Goal: Task Accomplishment & Management: Use online tool/utility

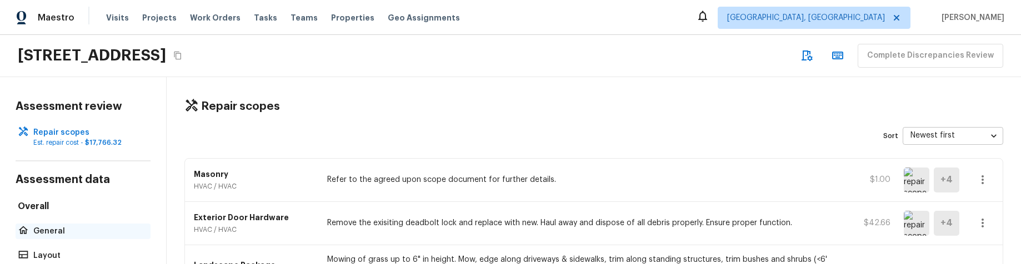
click at [43, 229] on p "General" at bounding box center [88, 231] width 111 height 11
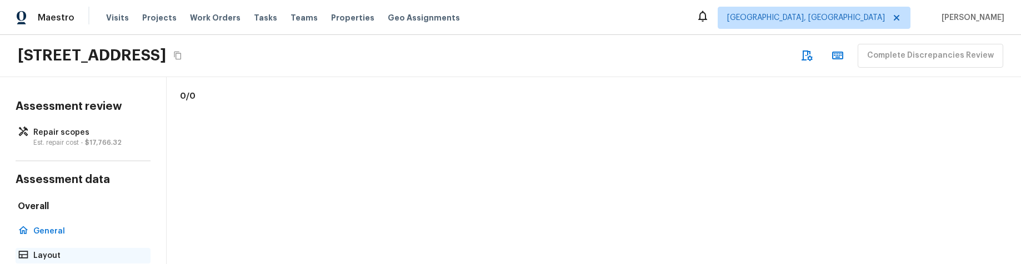
click at [51, 253] on p "Layout" at bounding box center [88, 256] width 111 height 11
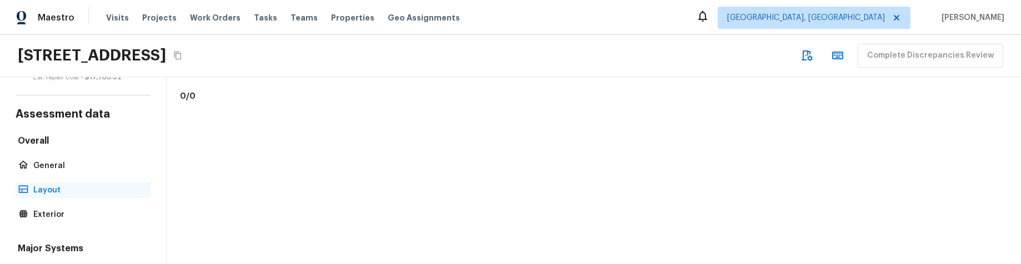
scroll to position [102, 0]
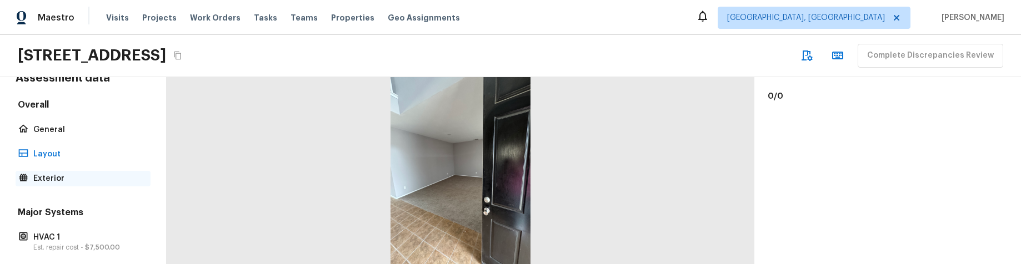
click at [64, 181] on p "Exterior" at bounding box center [88, 178] width 111 height 11
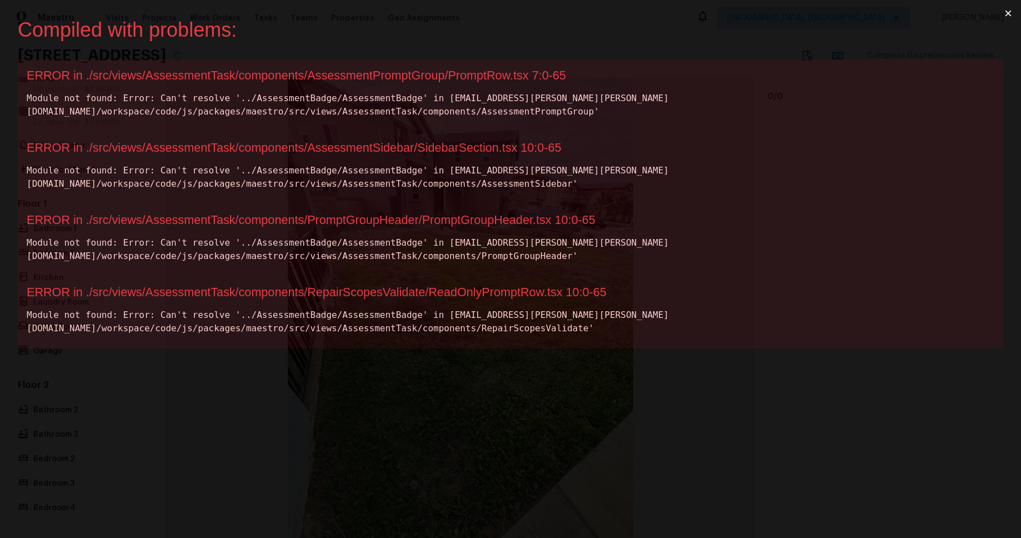
scroll to position [0, 0]
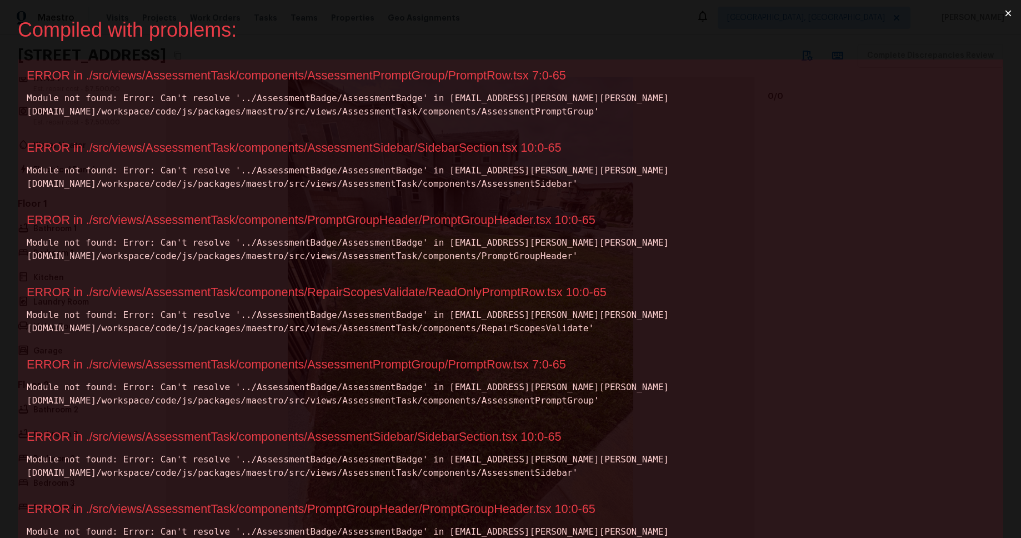
click at [497, 74] on div "ERROR in ./src/views/AssessmentTask/components/AssessmentPromptGroup/PromptRow.…" at bounding box center [511, 75] width 968 height 14
copy div "PromptRow"
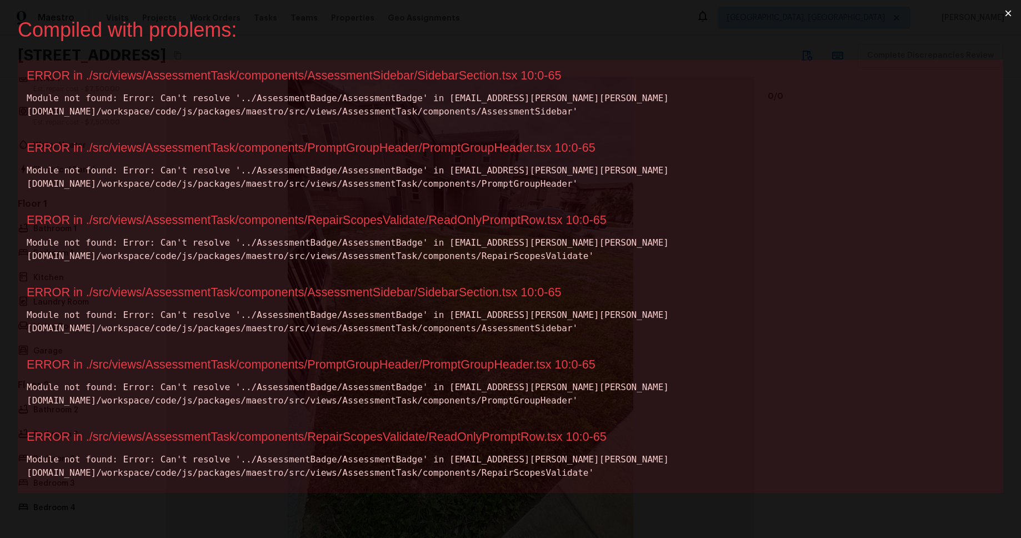
click at [469, 81] on div "ERROR in ./src/views/AssessmentTask/components/AssessmentSidebar/SidebarSection…" at bounding box center [511, 75] width 968 height 14
copy div "SidebarSection"
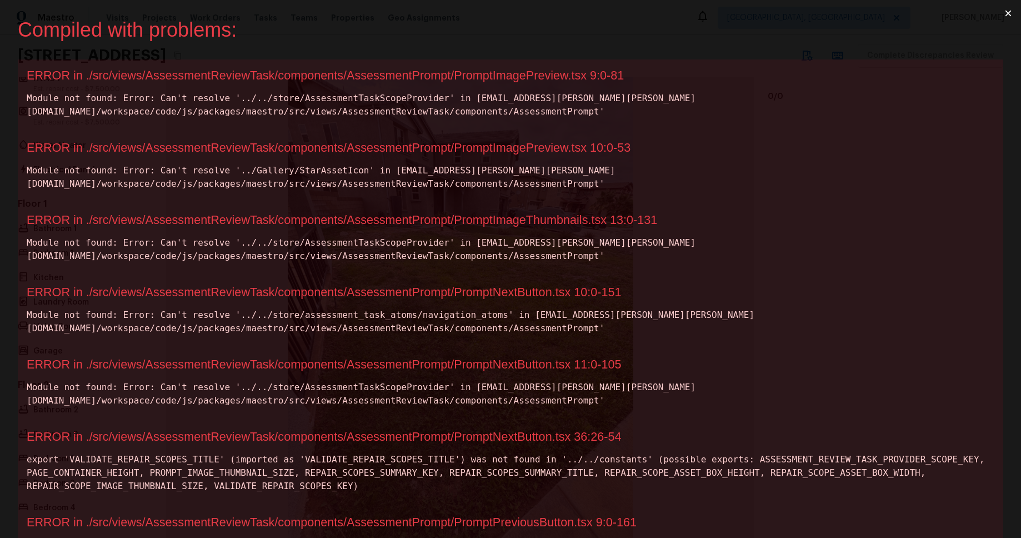
click at [549, 74] on div "ERROR in ./src/views/AssessmentReviewTask/components/AssessmentPrompt/PromptIma…" at bounding box center [511, 75] width 968 height 14
copy div "PromptImagePreview"
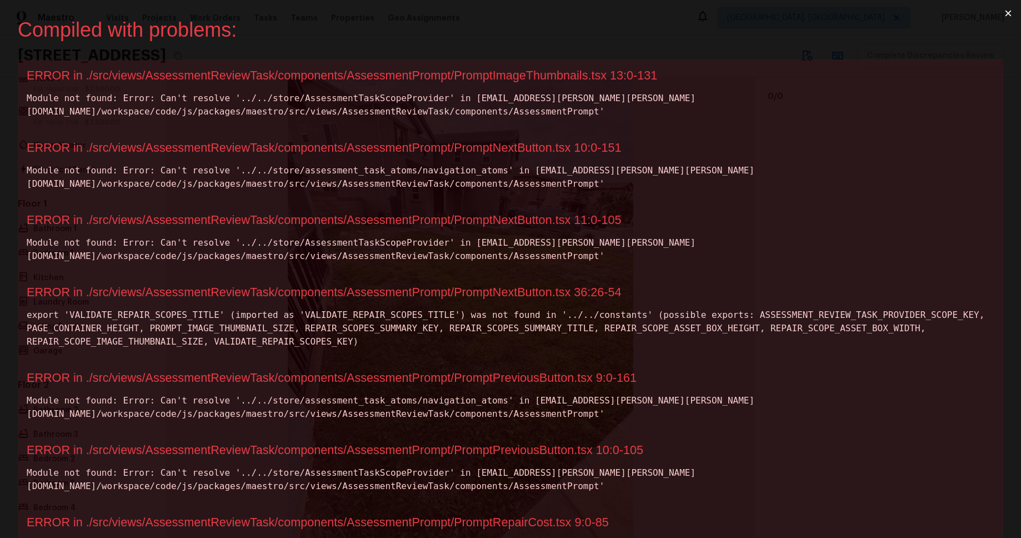
click at [564, 75] on div "ERROR in ./src/views/AssessmentReviewTask/components/AssessmentPrompt/PromptIma…" at bounding box center [511, 75] width 968 height 14
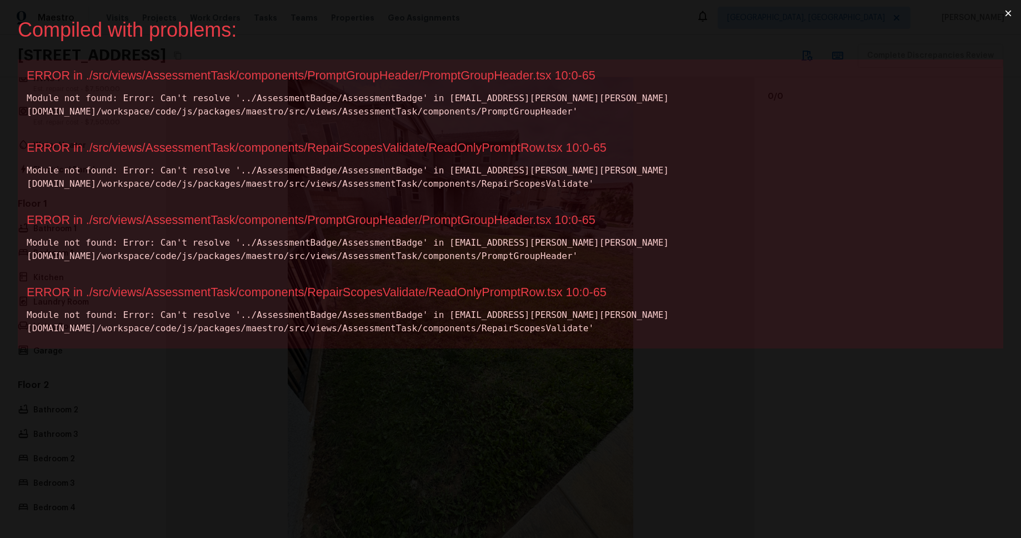
click at [498, 72] on div "ERROR in ./src/views/AssessmentTask/components/PromptGroupHeader/PromptGroupHea…" at bounding box center [511, 75] width 968 height 14
copy div "PromptGroupHeader"
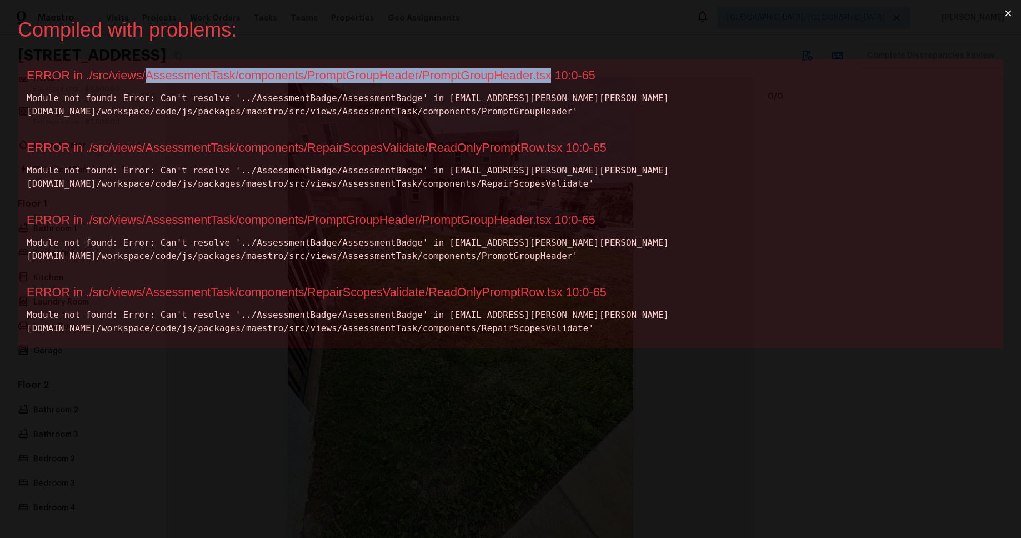
drag, startPoint x: 144, startPoint y: 76, endPoint x: 552, endPoint y: 83, distance: 408.4
click at [551, 81] on div "ERROR in ./src/views/AssessmentTask/components/PromptGroupHeader/PromptGroupHea…" at bounding box center [511, 75] width 968 height 14
copy div "AssessmentTask/components/PromptGroupHeader/PromptGroupHeader.tsx"
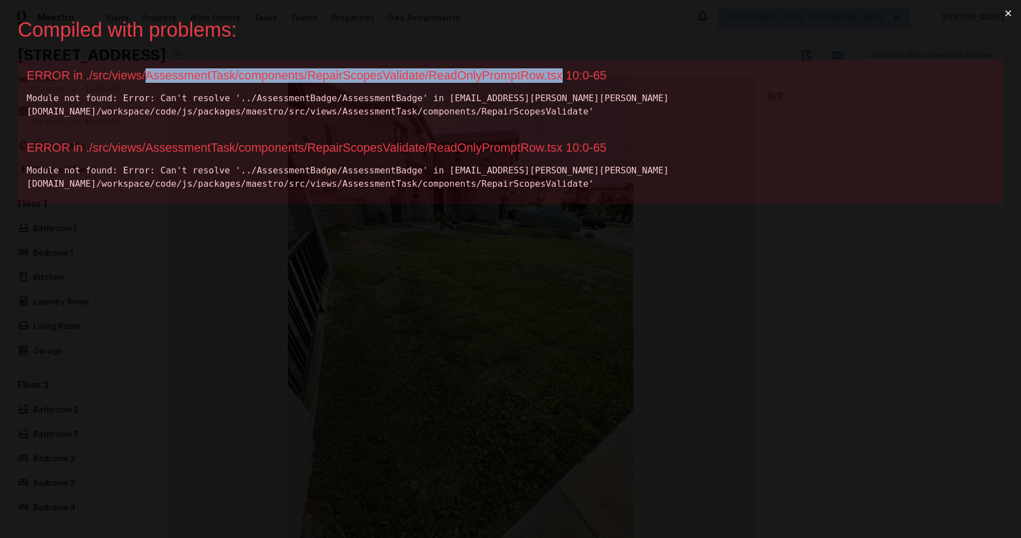
drag, startPoint x: 149, startPoint y: 76, endPoint x: 562, endPoint y: 82, distance: 413.4
click at [562, 82] on div "ERROR in ./src/views/AssessmentTask/components/RepairScopesValidate/ReadOnlyPro…" at bounding box center [511, 75] width 968 height 14
copy div "AssessmentTask/components/RepairScopesValidate/ReadOnlyPromptRow.tsx"
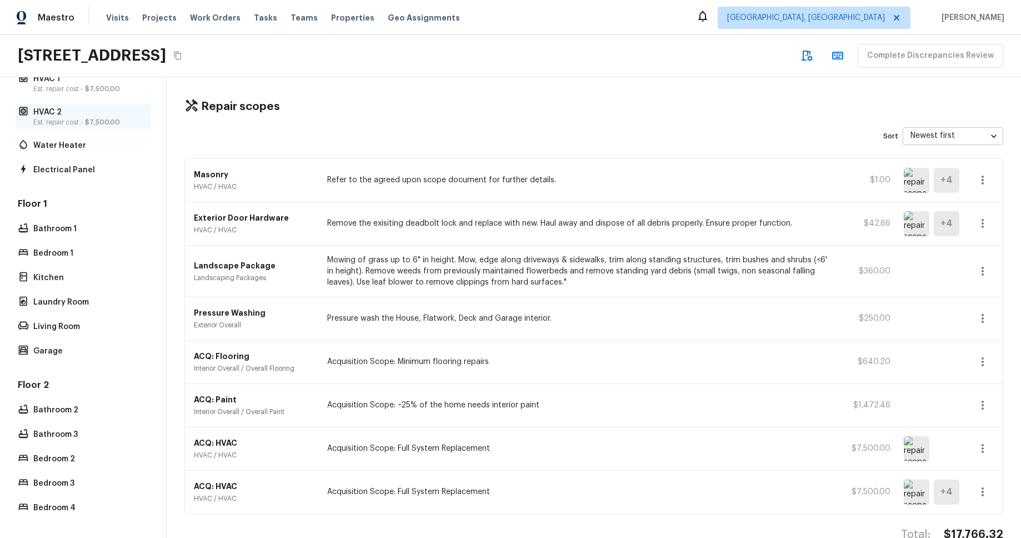
click at [52, 121] on p "Est. repair cost - $7,500.00" at bounding box center [88, 122] width 111 height 9
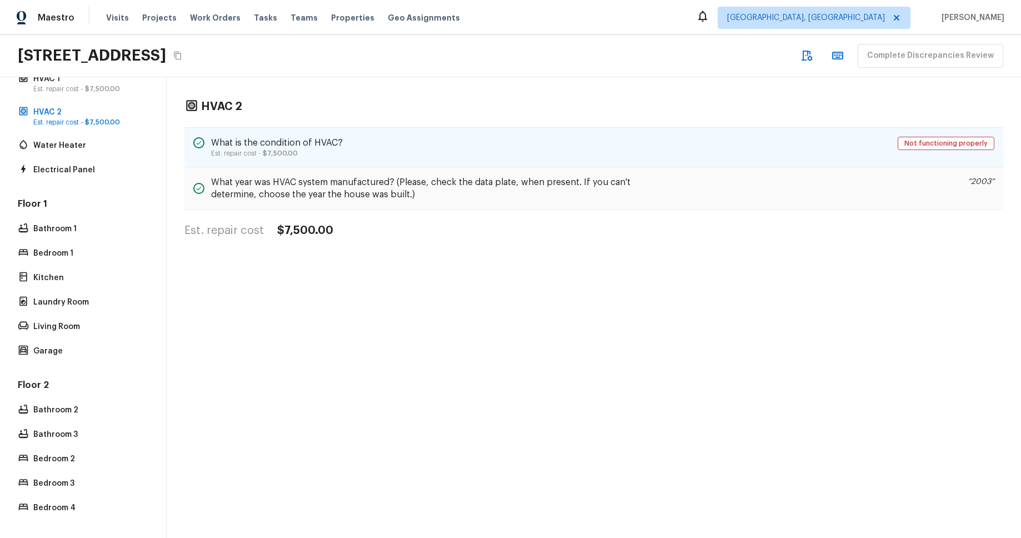
click at [424, 152] on div "What is the condition of HVAC? Est. repair cost - $7,500.00 Not functioning pro…" at bounding box center [593, 147] width 819 height 40
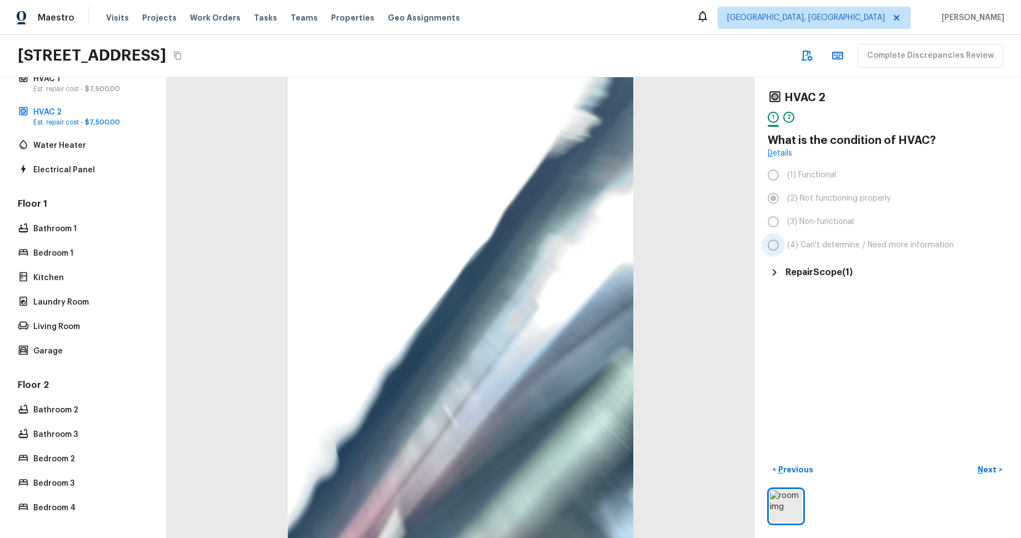
click at [771, 246] on label "(4) Can't determine / Need more information" at bounding box center [880, 244] width 237 height 23
click at [767, 223] on label "(3) Non-functional" at bounding box center [880, 221] width 237 height 23
click at [796, 264] on h5 "Repair Scope ( 1 )" at bounding box center [819, 272] width 67 height 12
click at [778, 151] on link "Details" at bounding box center [780, 153] width 24 height 11
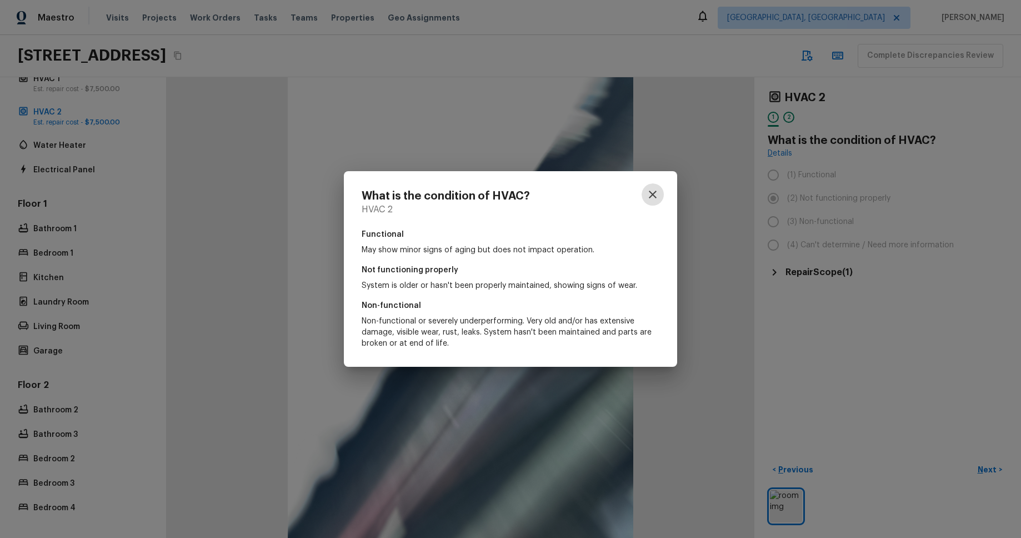
click at [656, 199] on icon "button" at bounding box center [652, 194] width 13 height 13
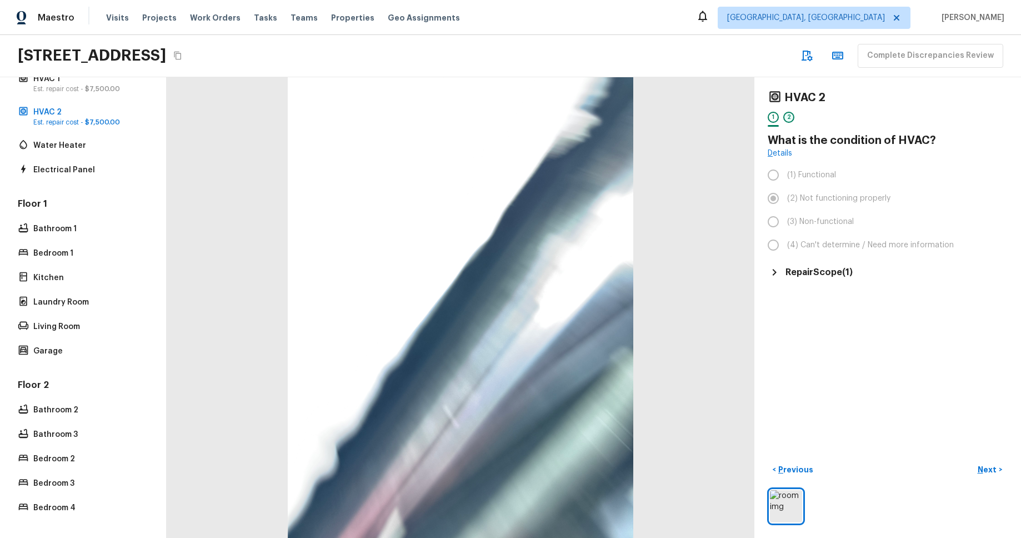
click at [792, 121] on div "2" at bounding box center [788, 117] width 11 height 11
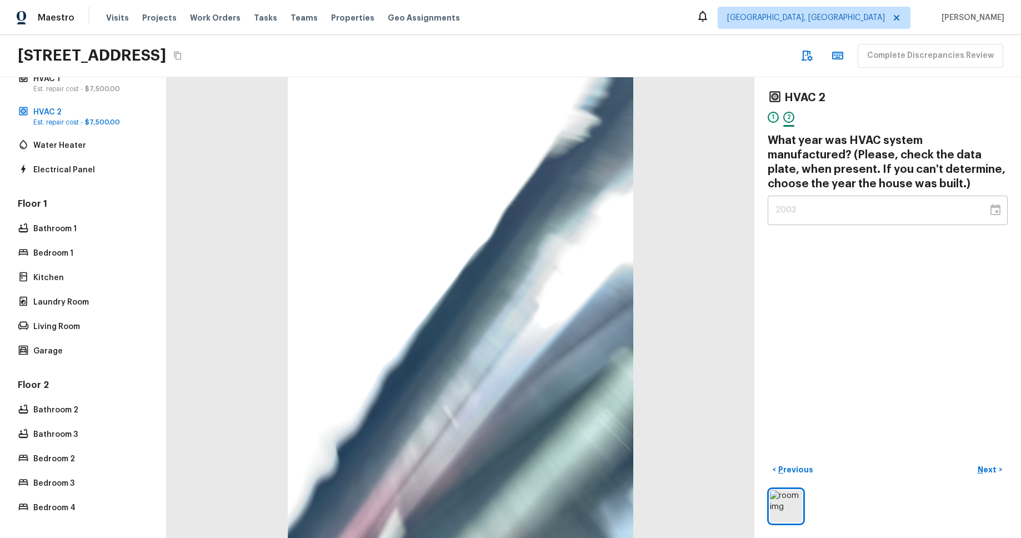
click at [772, 119] on div "1" at bounding box center [773, 117] width 11 height 11
